Goal: Navigation & Orientation: Find specific page/section

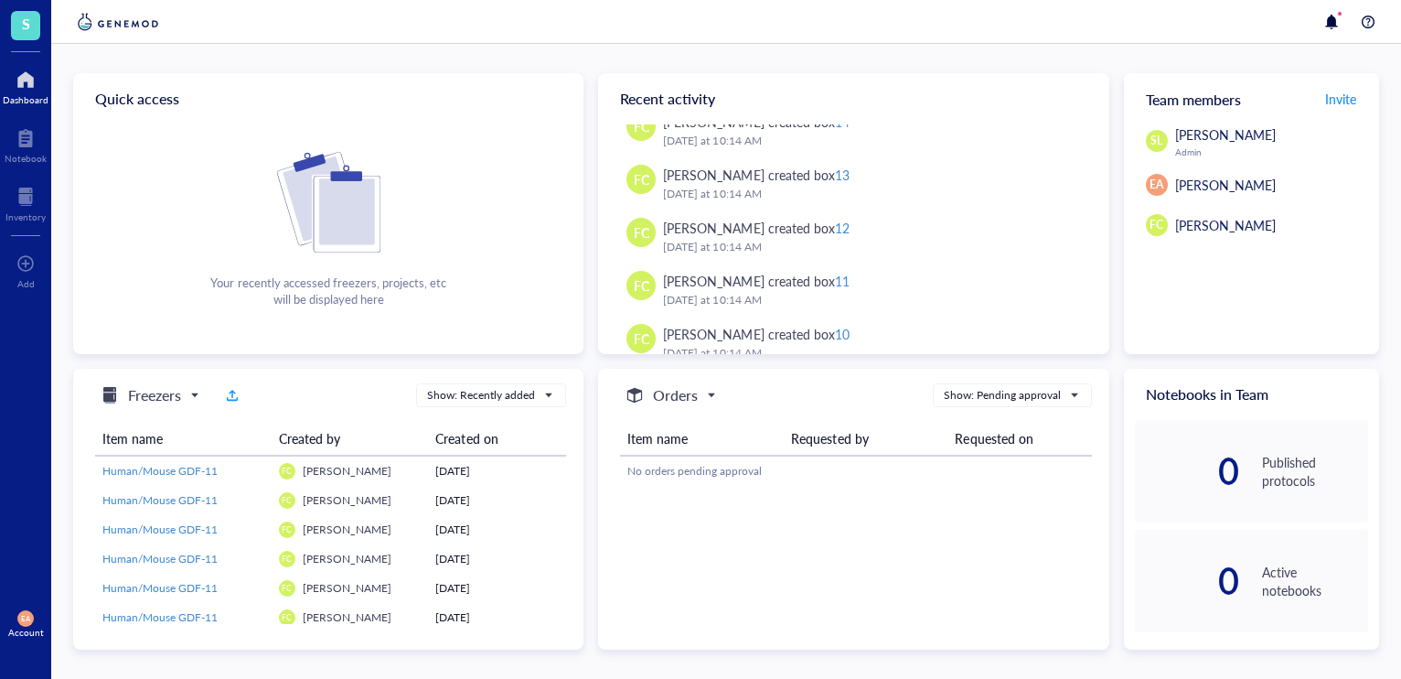
scroll to position [227, 0]
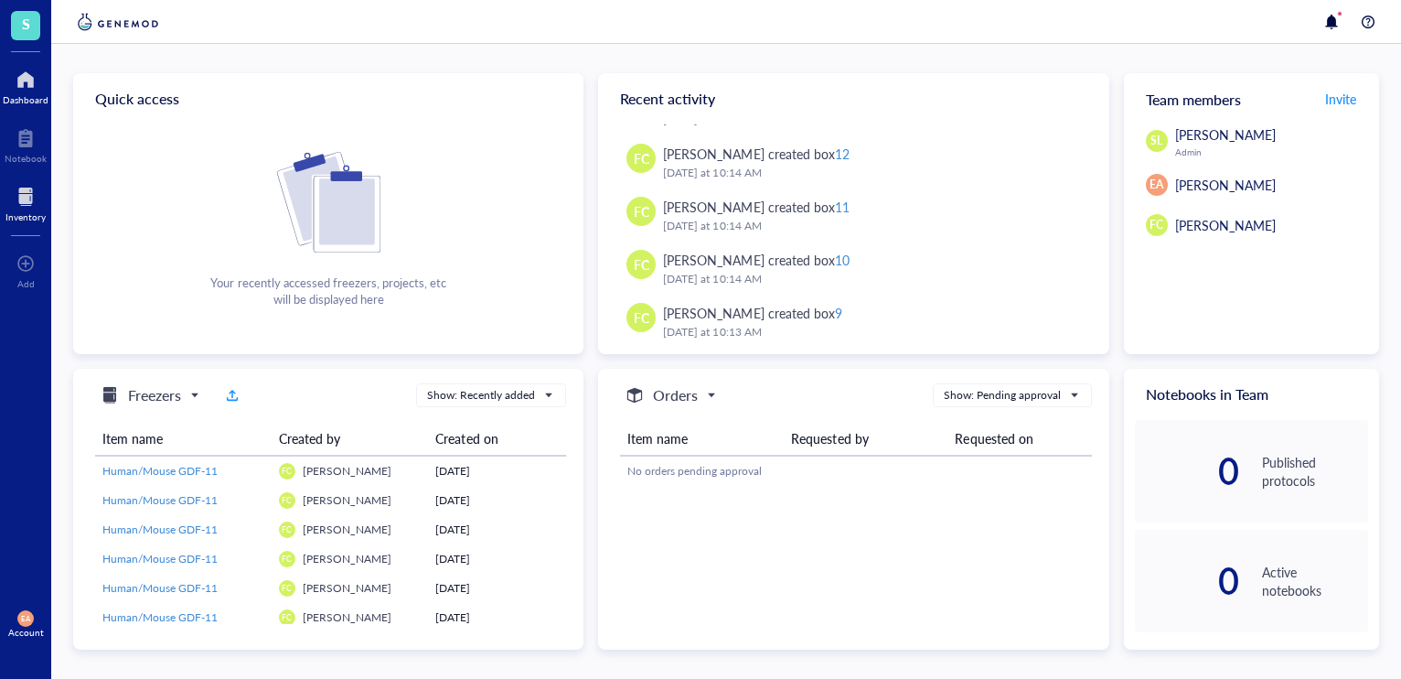
click at [28, 204] on div at bounding box center [25, 196] width 40 height 29
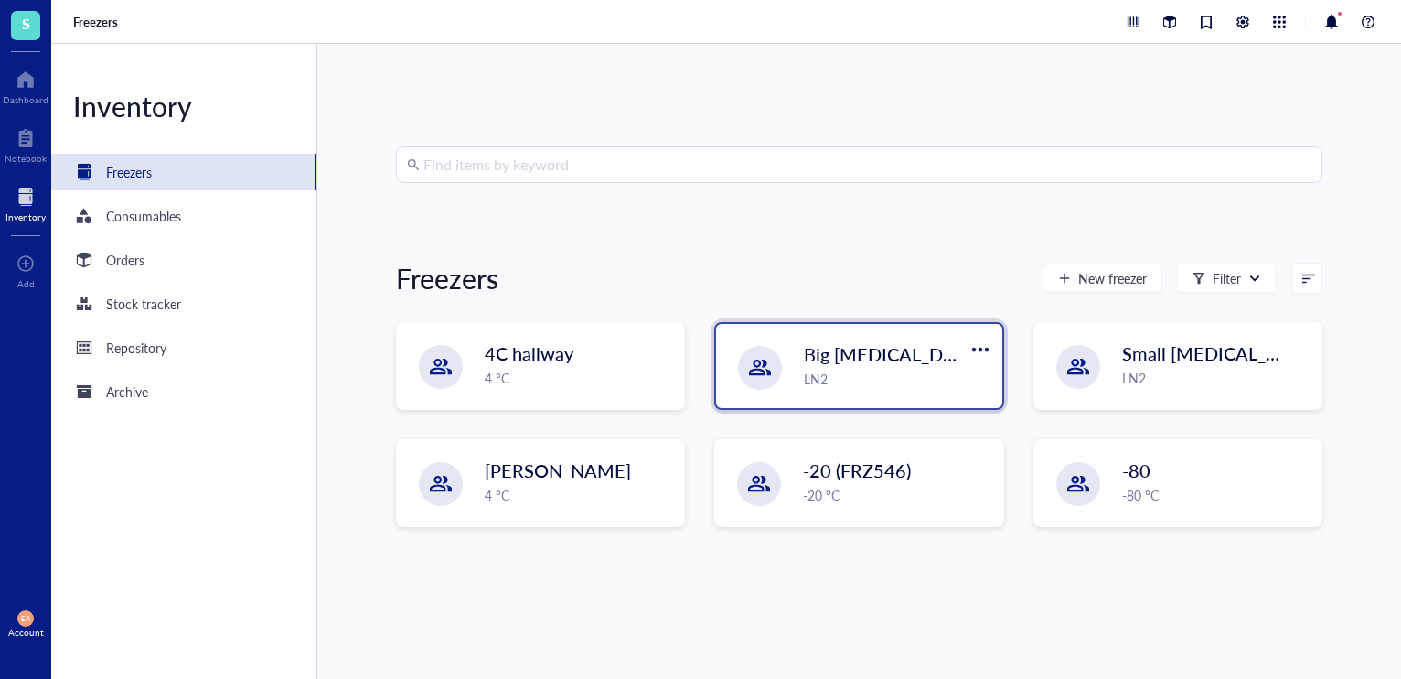
click at [915, 386] on div "LN2" at bounding box center [897, 379] width 187 height 20
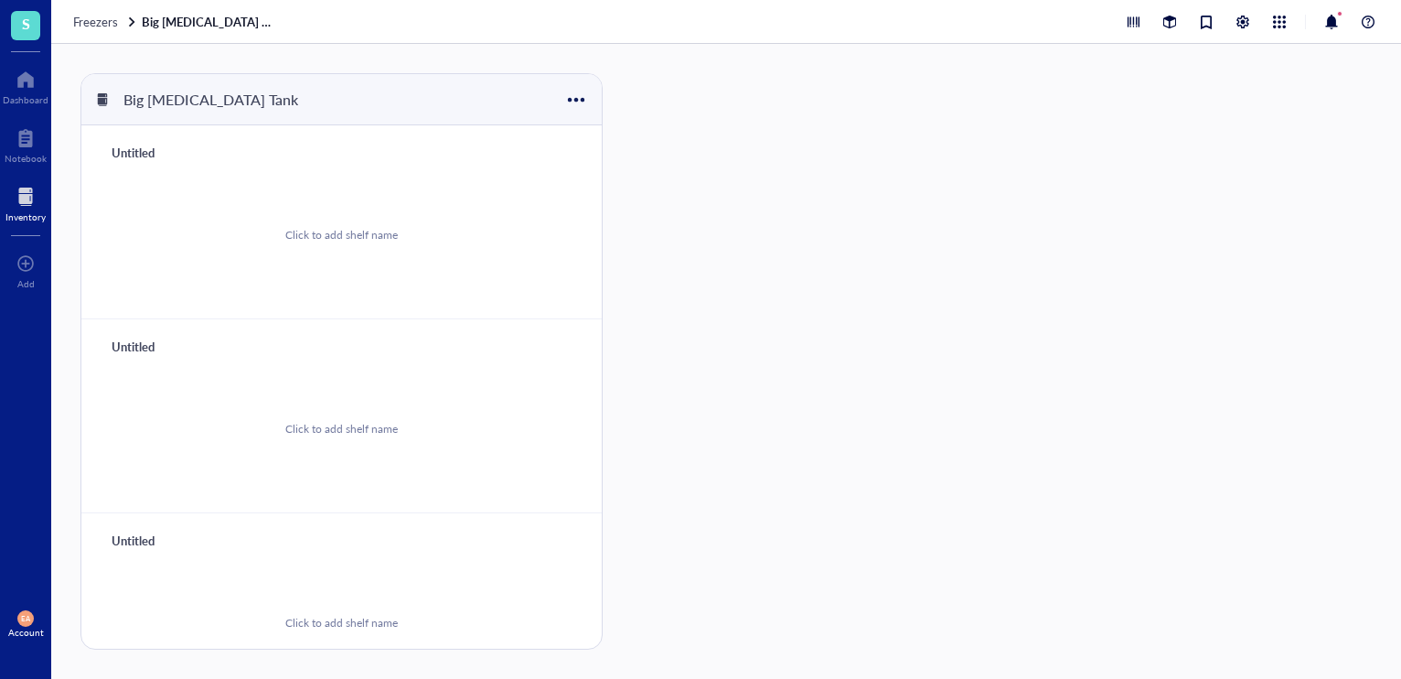
click at [27, 23] on span "S" at bounding box center [26, 23] width 8 height 23
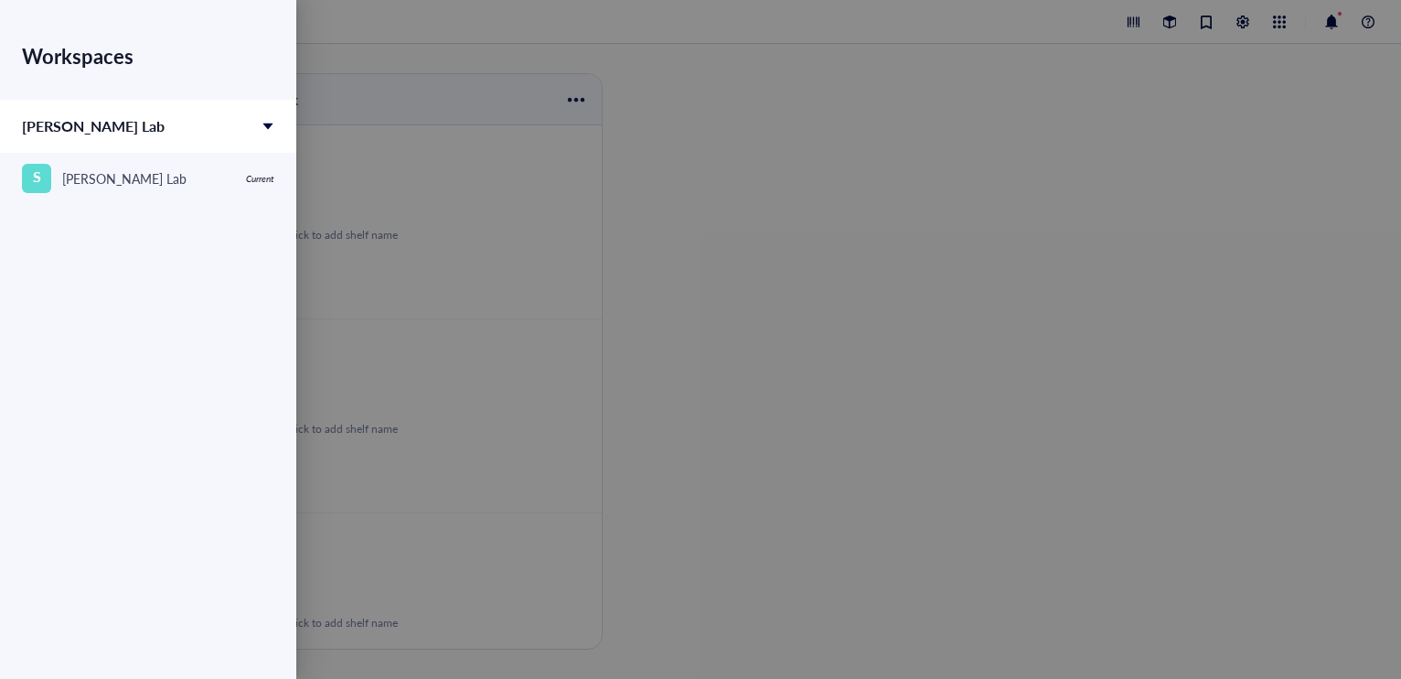
click at [971, 176] on div at bounding box center [700, 339] width 1401 height 679
